Goal: Transaction & Acquisition: Purchase product/service

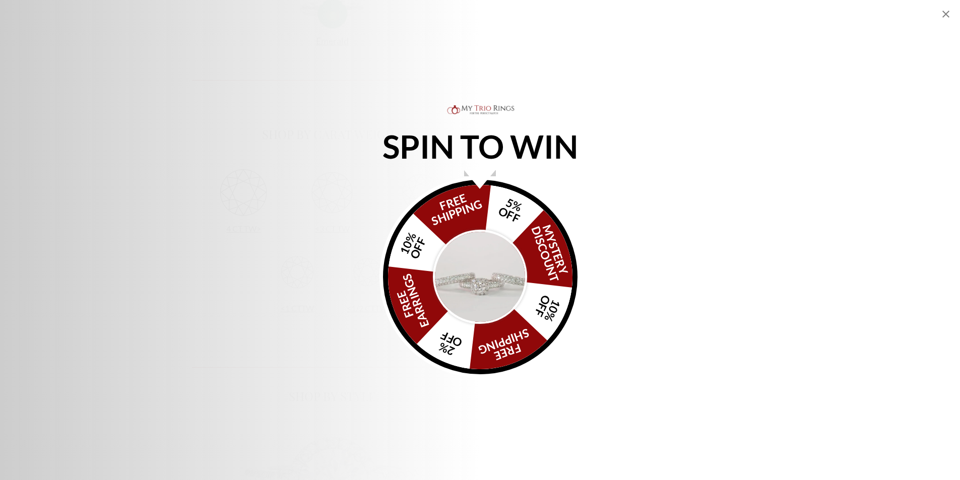
scroll to position [605, 0]
click at [483, 256] on img "Alia popup" at bounding box center [480, 277] width 95 height 95
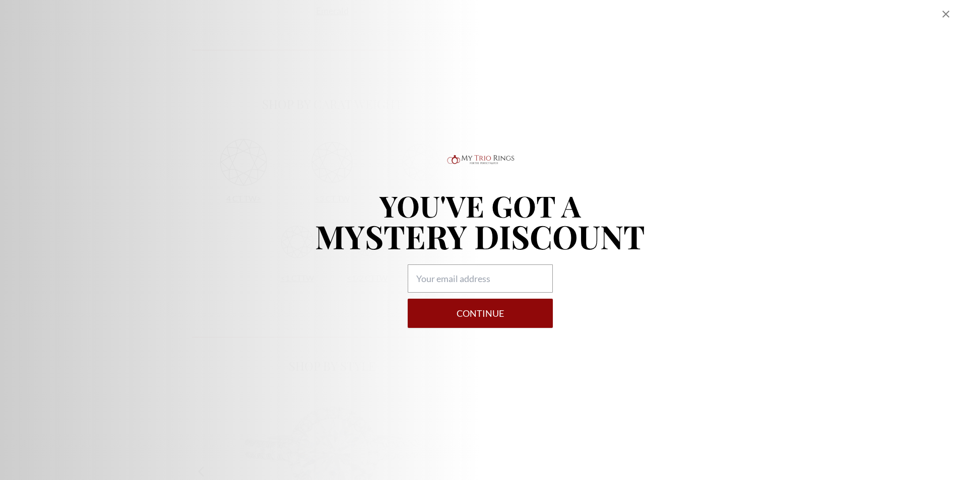
click at [946, 18] on icon "Close popup" at bounding box center [946, 14] width 12 height 12
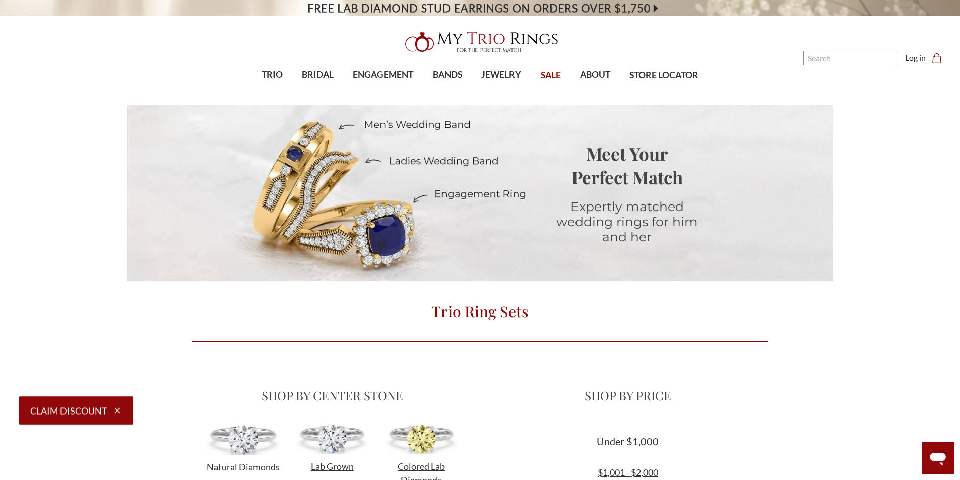
scroll to position [0, 0]
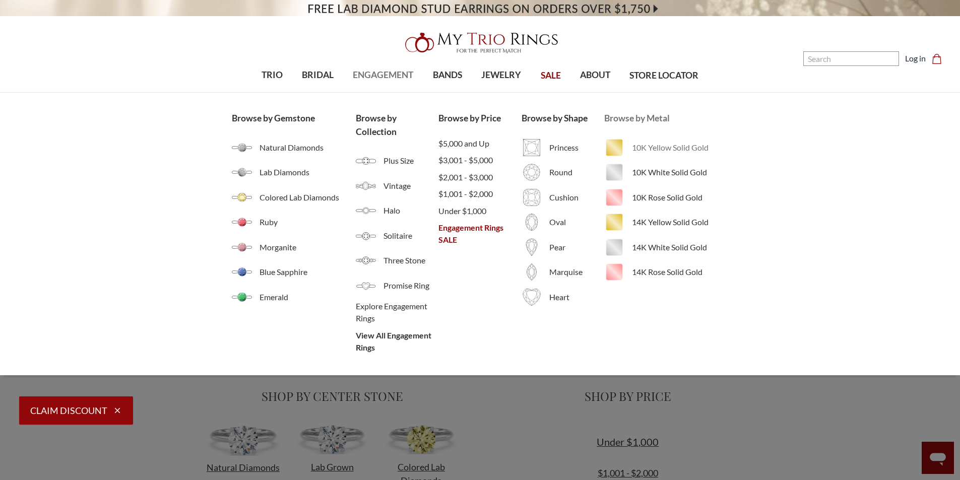
click at [661, 148] on span "10K Yellow Solid Gold" at bounding box center [680, 148] width 96 height 12
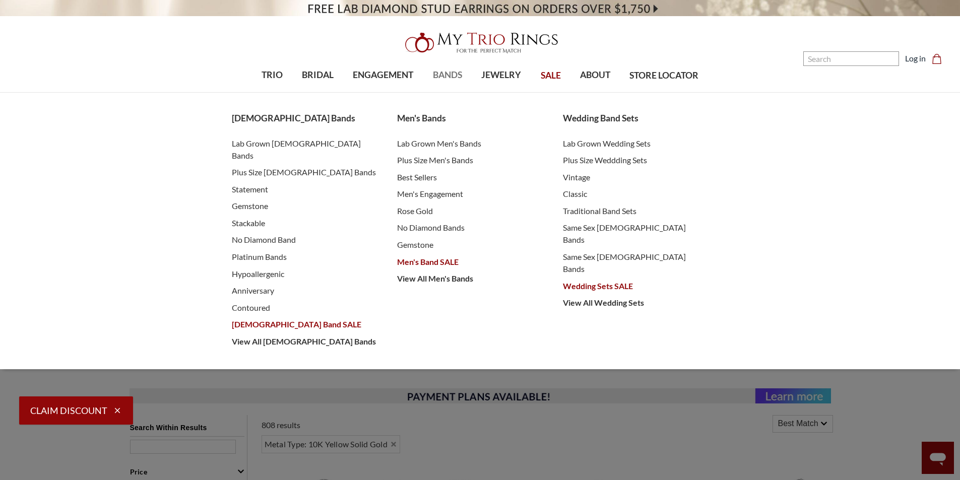
click at [441, 72] on span "BANDS" at bounding box center [447, 75] width 29 height 13
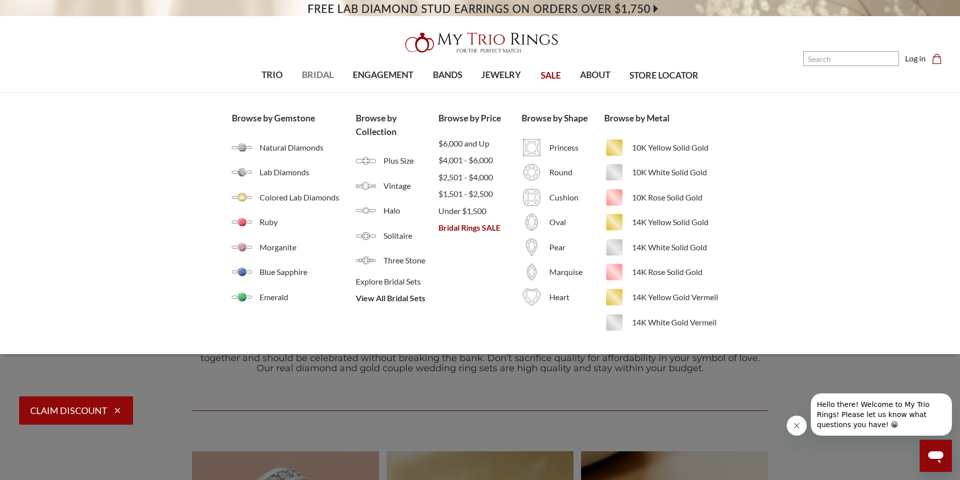
click at [326, 72] on span "BRIDAL" at bounding box center [318, 75] width 32 height 13
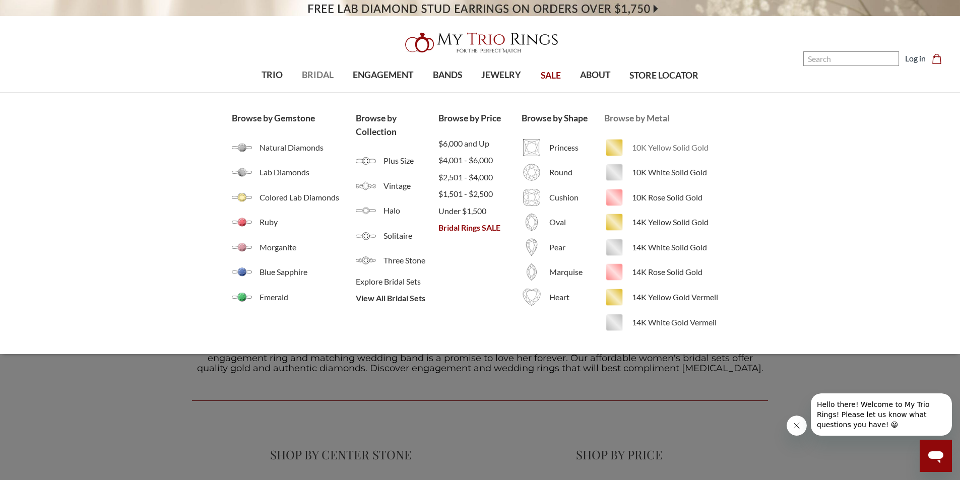
click at [690, 151] on span "10K Yellow Solid Gold" at bounding box center [680, 148] width 96 height 12
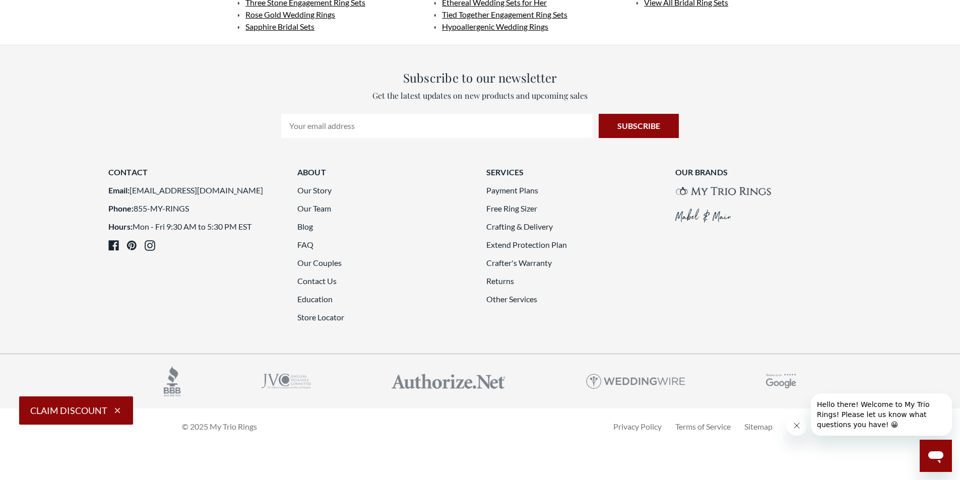
scroll to position [2773, 0]
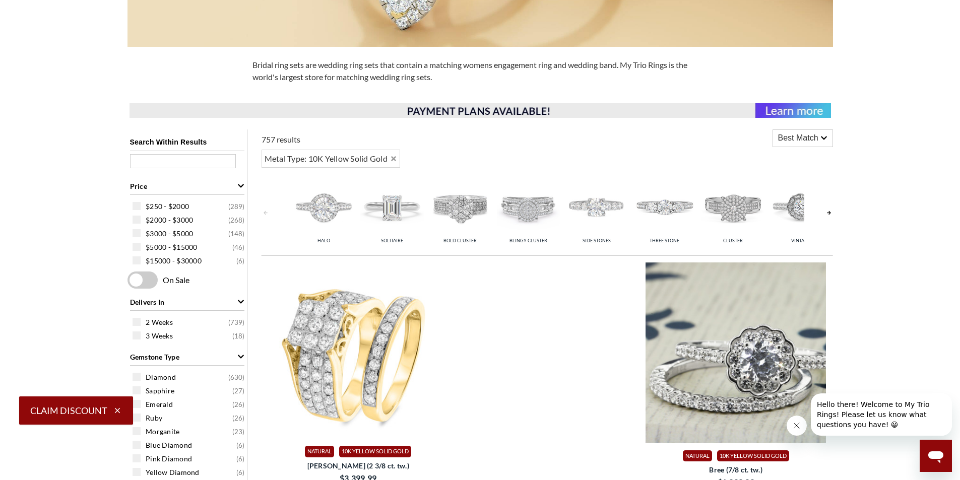
scroll to position [202, 0]
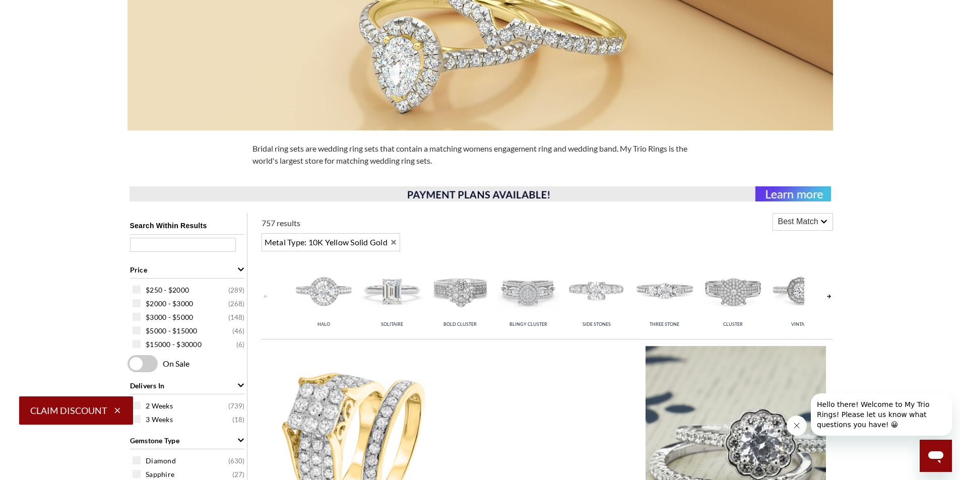
click at [396, 244] on icon "Remove 10K Yellow Solid Gold" at bounding box center [393, 242] width 5 height 5
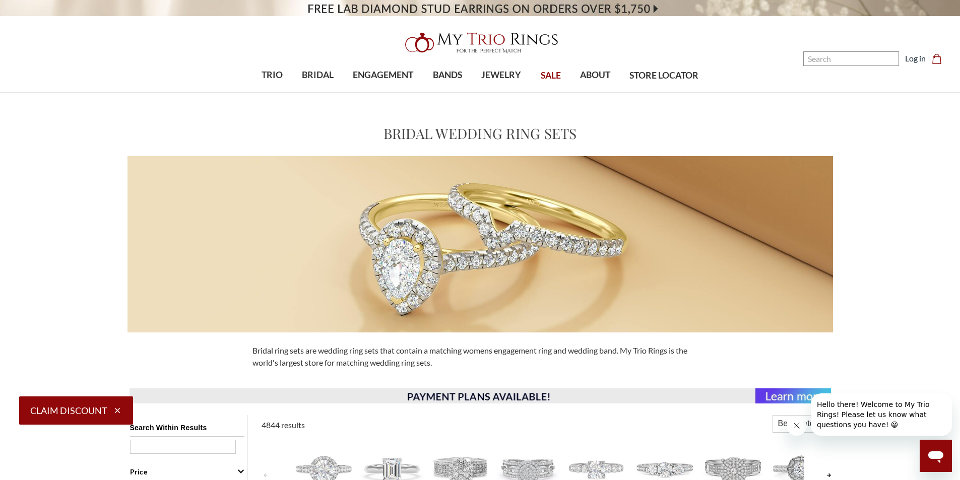
click at [501, 43] on img at bounding box center [480, 43] width 161 height 32
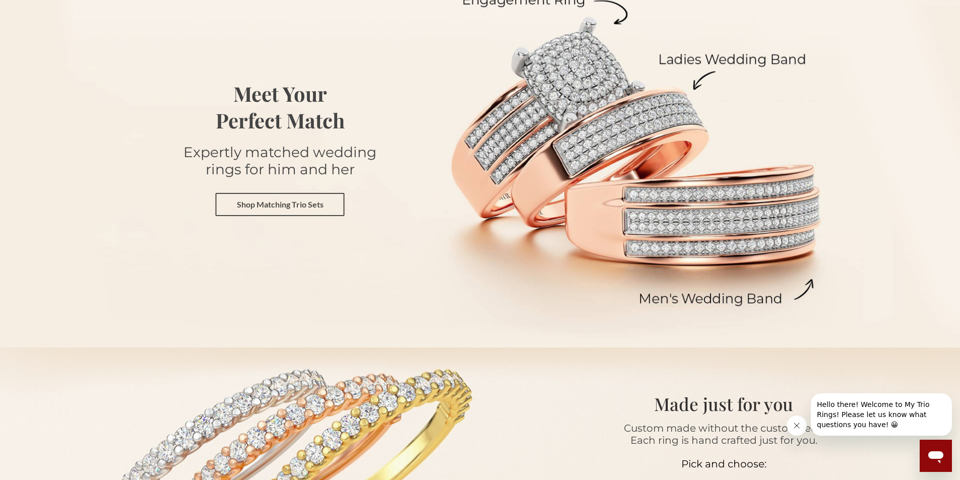
click at [298, 206] on link "Shop Matching Trio Sets" at bounding box center [280, 204] width 129 height 23
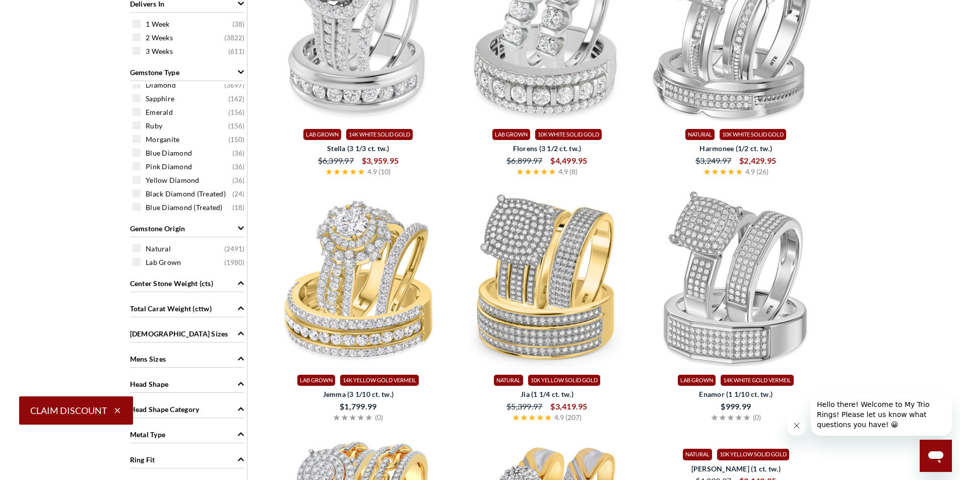
scroll to position [605, 0]
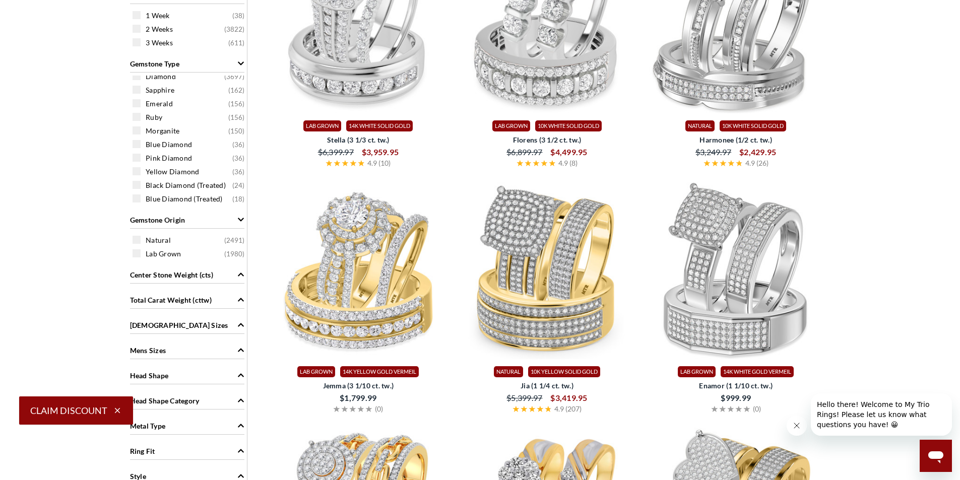
click at [187, 276] on span "Center Stone Weight (cts)" at bounding box center [171, 275] width 83 height 11
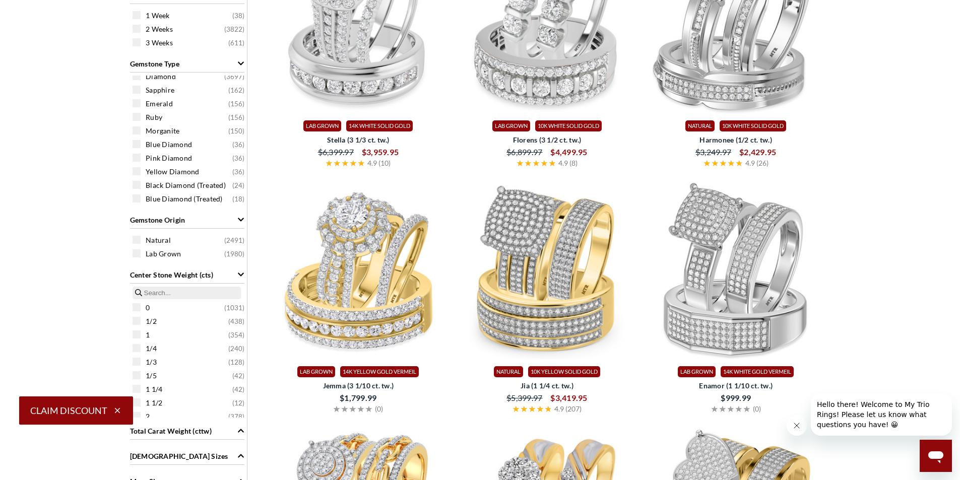
click at [187, 276] on span "Center Stone Weight (cts)" at bounding box center [171, 275] width 83 height 11
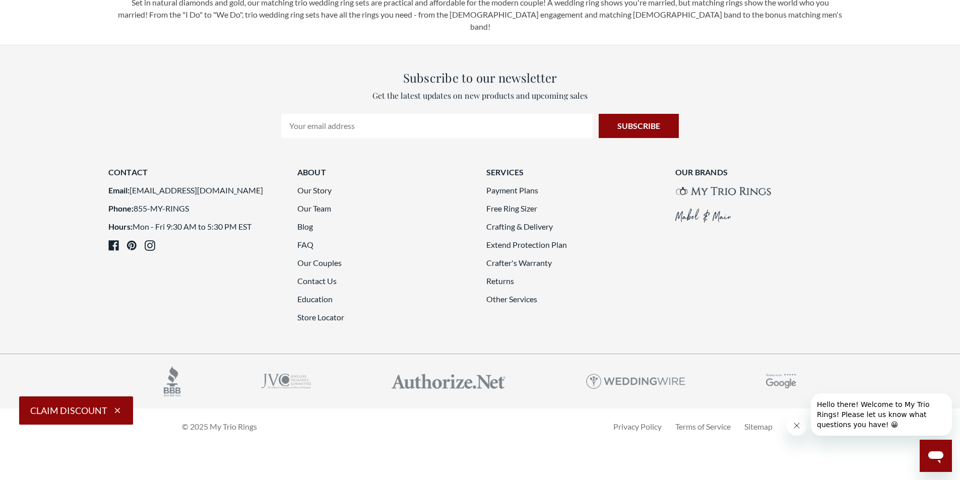
scroll to position [2874, 0]
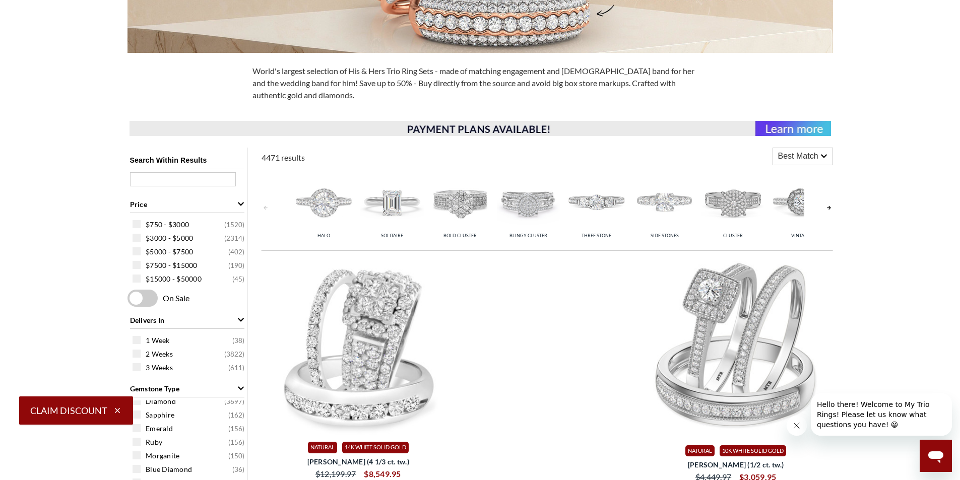
scroll to position [265, 0]
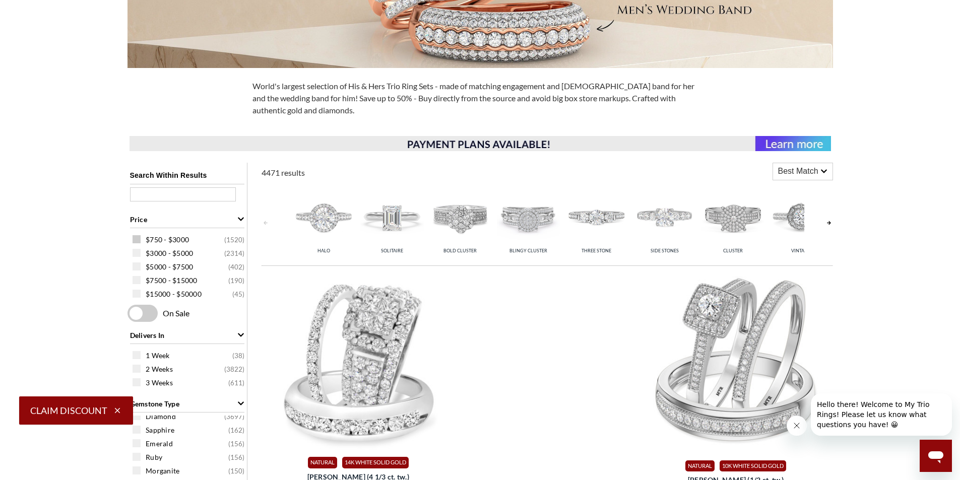
click at [153, 237] on span "$750 - $3000" at bounding box center [167, 240] width 43 height 10
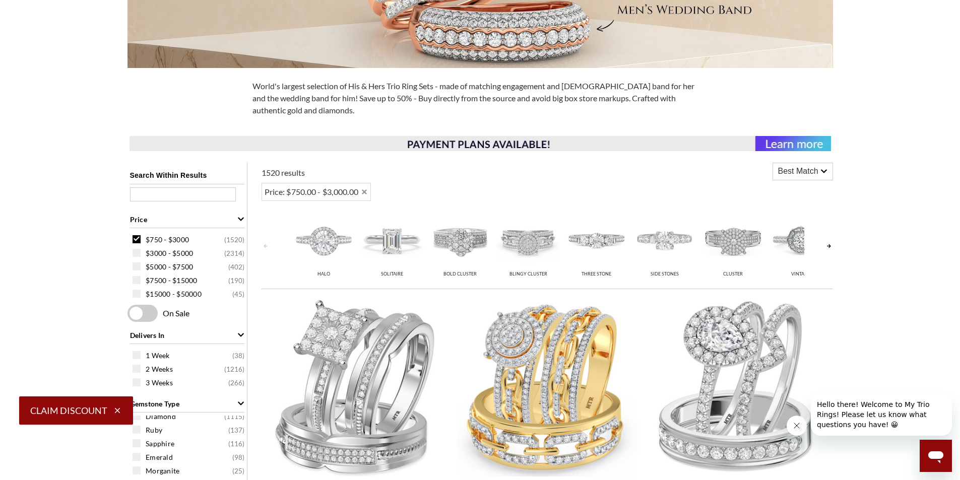
click at [820, 168] on div "Best Match" at bounding box center [802, 171] width 59 height 17
click at [813, 200] on span "Price: Low to High" at bounding box center [802, 211] width 59 height 30
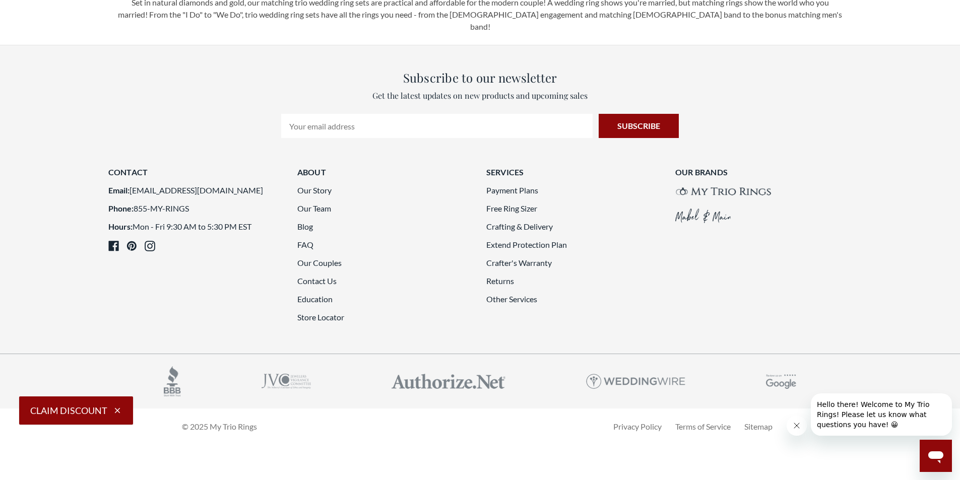
scroll to position [2685, 0]
